Goal: Information Seeking & Learning: Learn about a topic

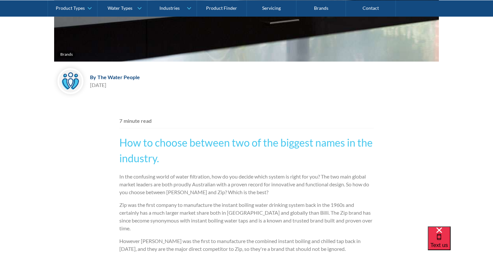
scroll to position [289, 0]
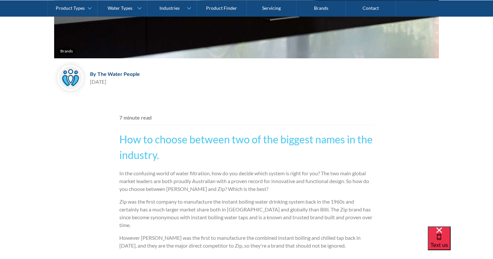
click at [168, 140] on h2 "How to choose between two of the biggest names in the industry." at bounding box center [246, 147] width 254 height 31
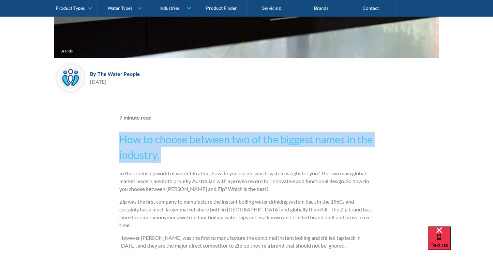
click at [168, 140] on h2 "How to choose between two of the biggest names in the industry." at bounding box center [246, 147] width 254 height 31
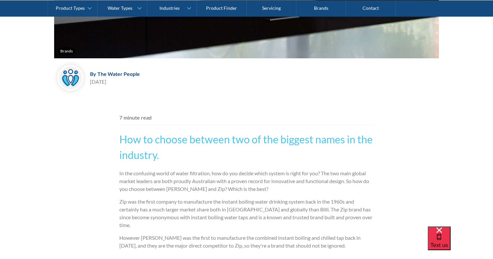
click at [154, 183] on p "In the confusing world of water filtration, how do you decide which system is r…" at bounding box center [246, 181] width 254 height 23
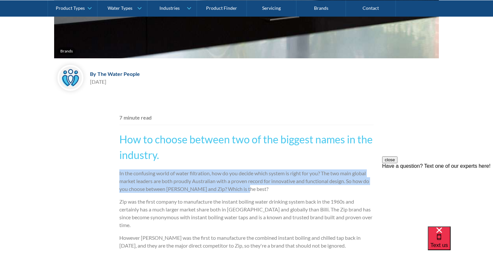
drag, startPoint x: 119, startPoint y: 173, endPoint x: 248, endPoint y: 190, distance: 130.4
click at [248, 190] on p "In the confusing world of water filtration, how do you decide which system is r…" at bounding box center [246, 181] width 254 height 23
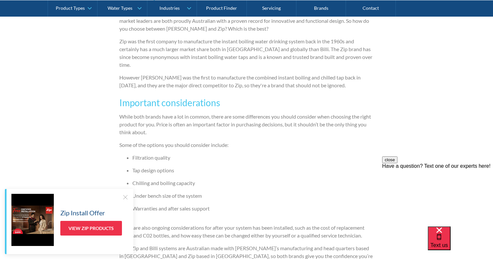
scroll to position [457, 0]
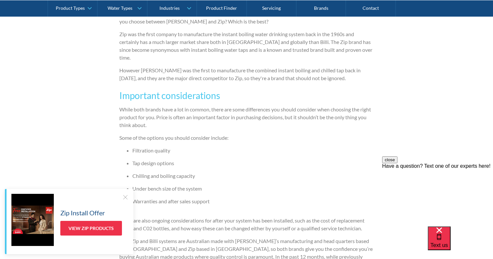
click at [123, 195] on div at bounding box center [125, 197] width 7 height 7
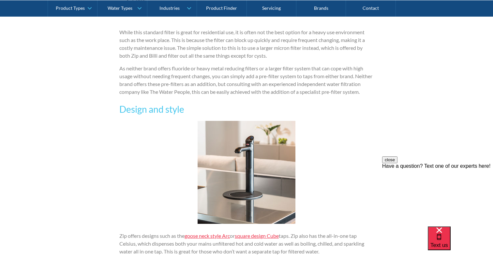
scroll to position [887, 0]
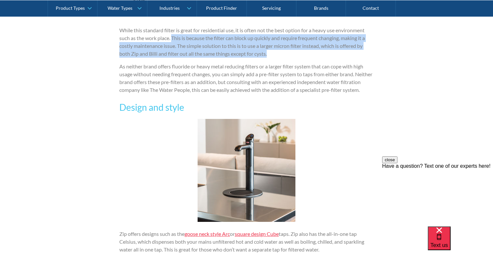
drag, startPoint x: 173, startPoint y: 31, endPoint x: 288, endPoint y: 47, distance: 115.7
click at [288, 47] on p "While this standard filter is great for residential use, it is often not the be…" at bounding box center [246, 41] width 254 height 31
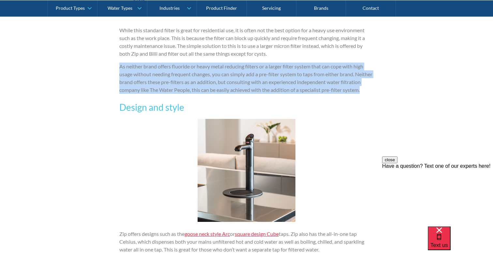
drag, startPoint x: 115, startPoint y: 58, endPoint x: 155, endPoint y: 92, distance: 52.2
click at [155, 92] on div "Brands By The Water People The Water People September 13, 2017 7 minute read Ho…" at bounding box center [246, 69] width 493 height 1655
click at [155, 92] on p "As neither brand offers fluoride or heavy metal reducing filters or a larger fi…" at bounding box center [246, 78] width 254 height 31
drag, startPoint x: 142, startPoint y: 91, endPoint x: 110, endPoint y: 59, distance: 45.7
click at [110, 59] on div "Brands By The Water People The Water People September 13, 2017 7 minute read Ho…" at bounding box center [246, 69] width 493 height 1655
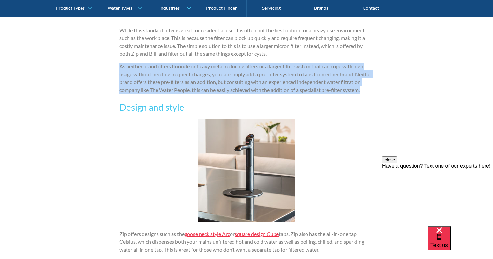
click at [110, 59] on div "Brands By The Water People The Water People September 13, 2017 7 minute read Ho…" at bounding box center [246, 69] width 493 height 1655
drag, startPoint x: 117, startPoint y: 58, endPoint x: 160, endPoint y: 90, distance: 53.3
click at [160, 90] on div "Brands By The Water People The Water People September 13, 2017 7 minute read Ho…" at bounding box center [246, 69] width 493 height 1655
click at [156, 91] on p "As neither brand offers fluoride or heavy metal reducing filters or a larger fi…" at bounding box center [246, 78] width 254 height 31
drag, startPoint x: 144, startPoint y: 90, endPoint x: 108, endPoint y: 57, distance: 48.9
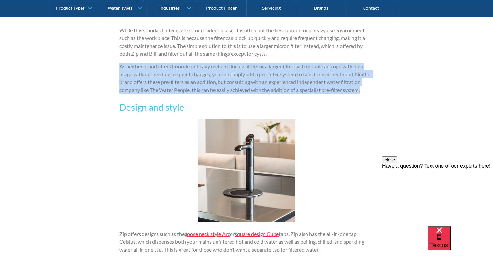
click at [108, 57] on div "Brands By The Water People The Water People September 13, 2017 7 minute read Ho…" at bounding box center [246, 69] width 493 height 1655
drag, startPoint x: 118, startPoint y: 57, endPoint x: 150, endPoint y: 91, distance: 46.8
click at [150, 91] on div "Brands By The Water People The Water People September 13, 2017 7 minute read Ho…" at bounding box center [246, 69] width 493 height 1655
click at [150, 91] on p "As neither brand offers fluoride or heavy metal reducing filters or a larger fi…" at bounding box center [246, 78] width 254 height 31
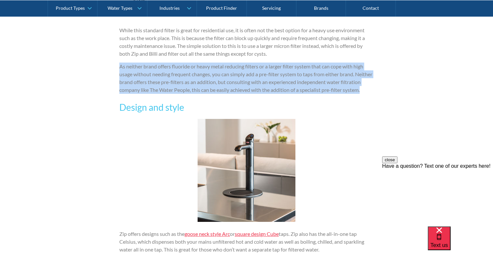
drag, startPoint x: 138, startPoint y: 91, endPoint x: 118, endPoint y: 56, distance: 39.9
click at [118, 56] on div "Brands By The Water People The Water People September 13, 2017 7 minute read Ho…" at bounding box center [246, 69] width 493 height 1655
drag, startPoint x: 117, startPoint y: 56, endPoint x: 168, endPoint y: 90, distance: 61.0
click at [168, 90] on div "Brands By The Water People The Water People September 13, 2017 7 minute read Ho…" at bounding box center [246, 69] width 493 height 1655
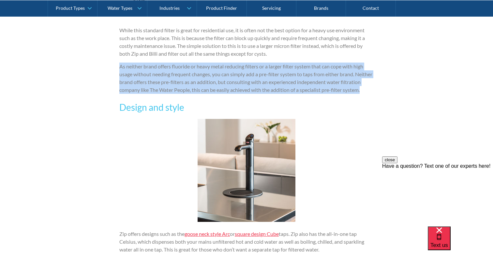
click at [168, 90] on p "As neither brand offers fluoride or heavy metal reducing filters or a larger fi…" at bounding box center [246, 78] width 254 height 31
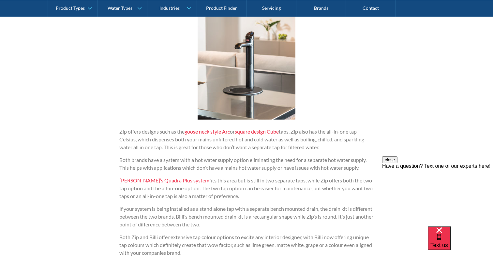
scroll to position [982, 0]
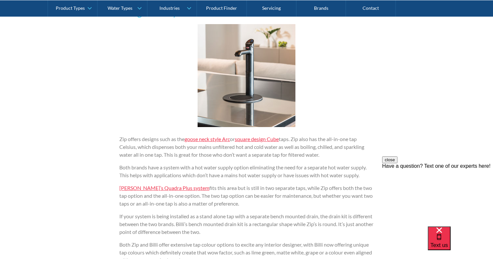
click at [212, 139] on link "goose neck style Arc" at bounding box center [207, 139] width 45 height 6
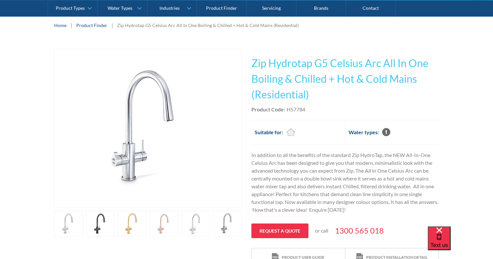
scroll to position [123, 0]
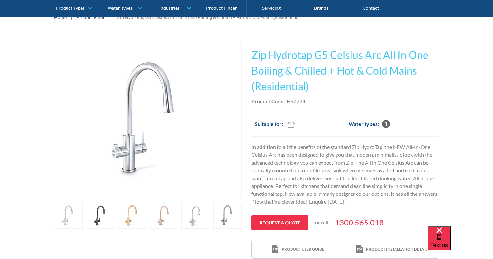
click at [134, 202] on div "Play video Fits Most Brands Best Seller No items found." at bounding box center [148, 135] width 188 height 188
click at [83, 210] on link "open lightbox" at bounding box center [68, 216] width 29 height 26
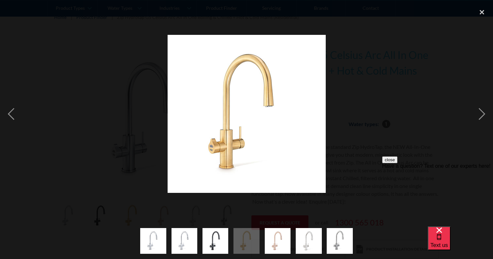
scroll to position [0, 0]
click at [397, 109] on div at bounding box center [246, 114] width 493 height 218
